Goal: Information Seeking & Learning: Learn about a topic

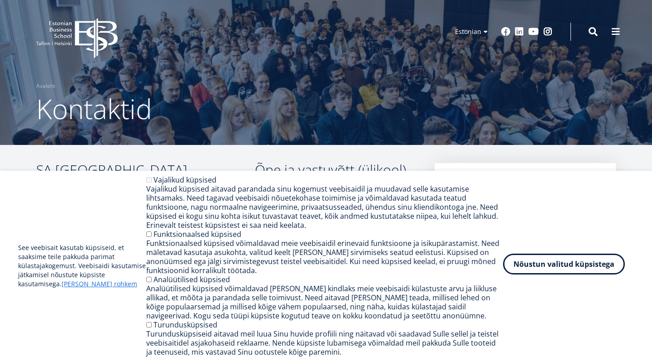
click at [578, 266] on button "Nõustun valitud küpsistega" at bounding box center [564, 264] width 122 height 21
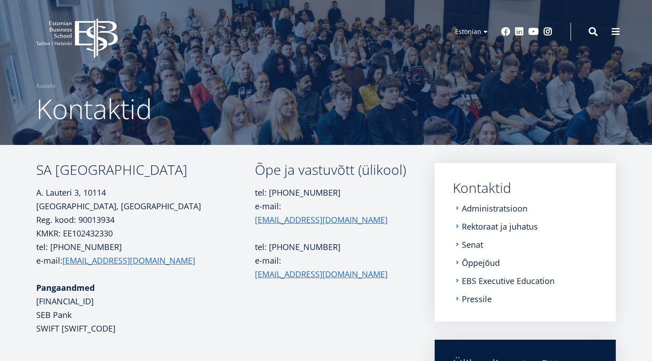
click at [330, 282] on td "Õpe ja vastuvõtt (ülikool) tel: +372 665 1325 e-mail: info@ebs.ee tel: +372 665…" at bounding box center [332, 262] width 154 height 199
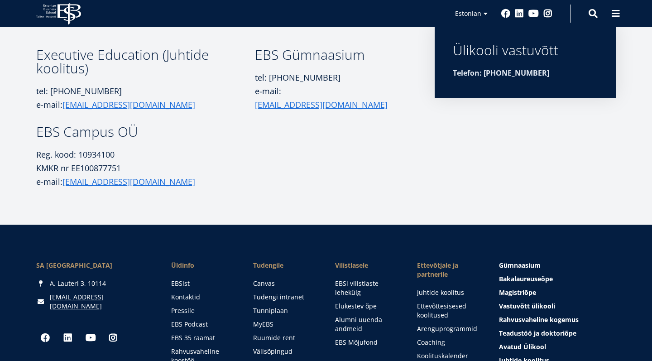
scroll to position [318, 0]
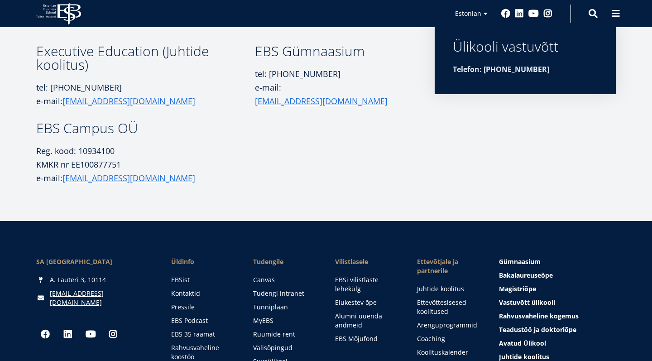
click at [362, 192] on article "SA Estonian Business School A. Lauteri 3, 10114 Tallinn, Eesti Reg. kood: 90013…" at bounding box center [326, 24] width 652 height 394
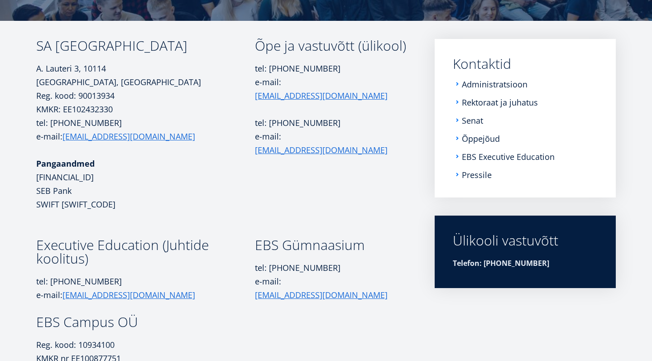
scroll to position [121, 0]
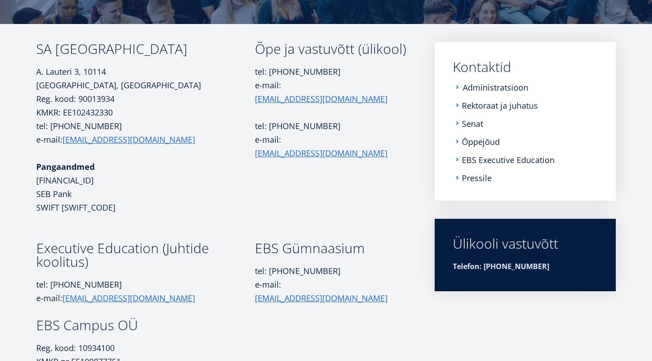
click at [483, 87] on link "Administratsioon" at bounding box center [496, 87] width 66 height 9
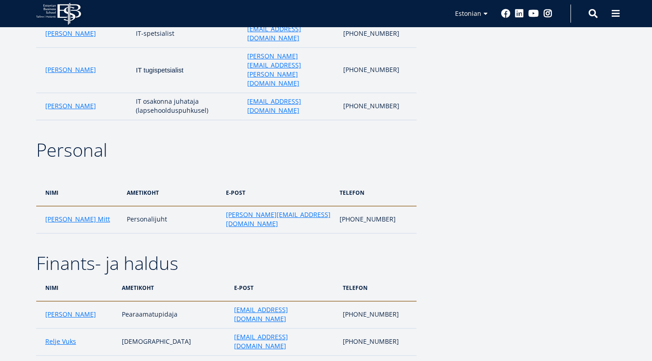
scroll to position [1980, 0]
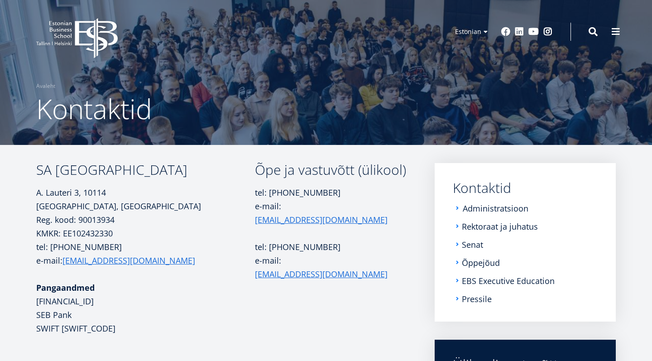
click at [482, 207] on link "Administratsioon" at bounding box center [496, 208] width 66 height 9
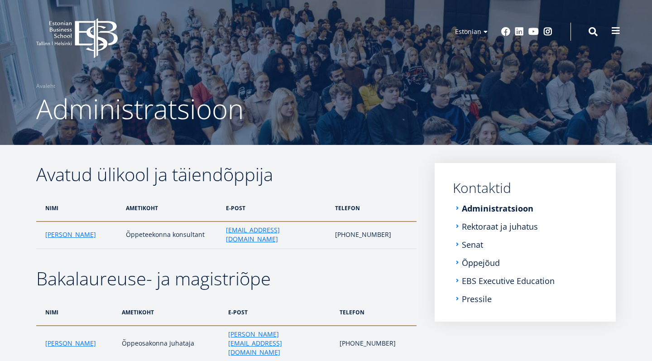
click at [614, 29] on span at bounding box center [615, 30] width 9 height 9
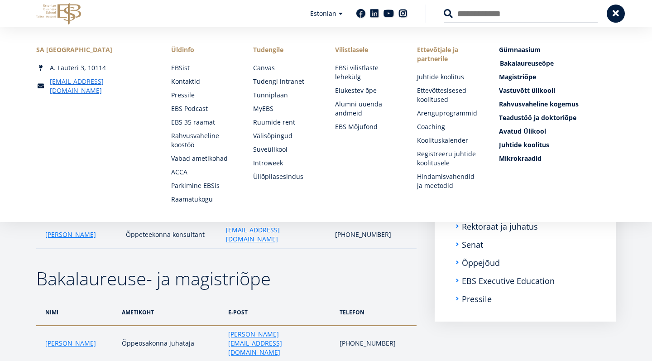
click at [507, 64] on span "Bakalaureuseõpe Tutvu ja registreeru" at bounding box center [527, 63] width 54 height 9
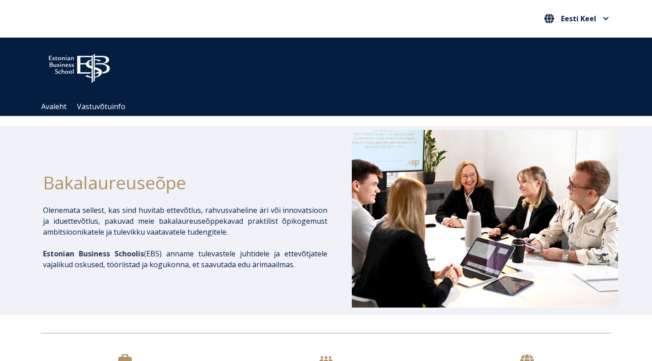
click at [501, 316] on div at bounding box center [326, 329] width 652 height 28
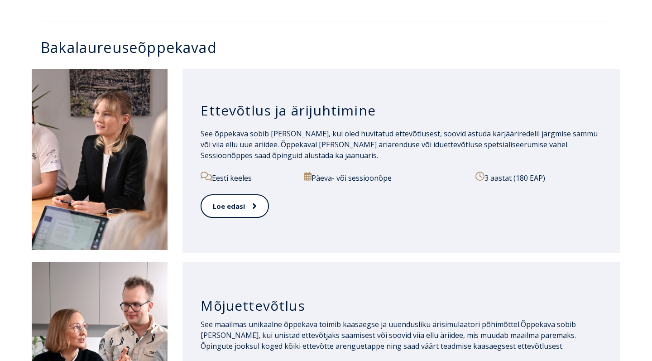
scroll to position [429, 0]
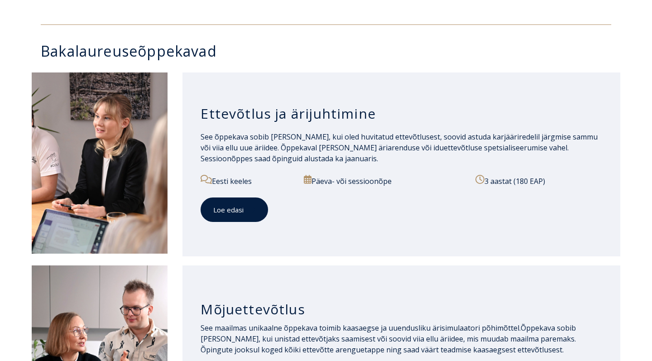
click at [242, 207] on link "Loe edasi" at bounding box center [234, 209] width 67 height 25
